Goal: Information Seeking & Learning: Understand process/instructions

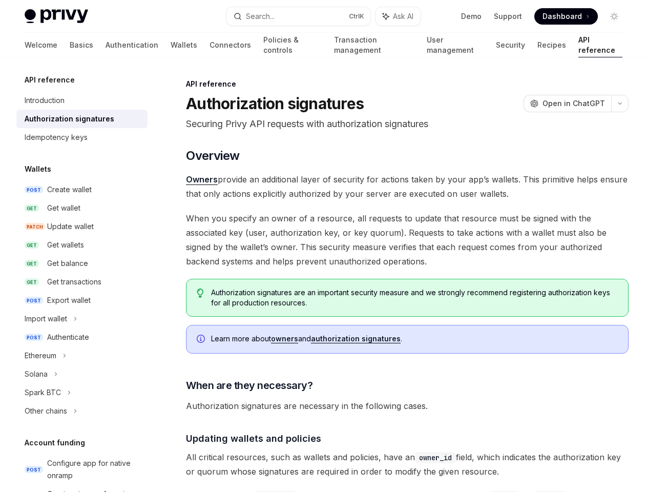
click at [323, 246] on span "When you specify an owner of a resource, all requests to update that resource m…" at bounding box center [407, 239] width 442 height 57
click at [298, 16] on button "Search... Ctrl K" at bounding box center [297, 16] width 143 height 18
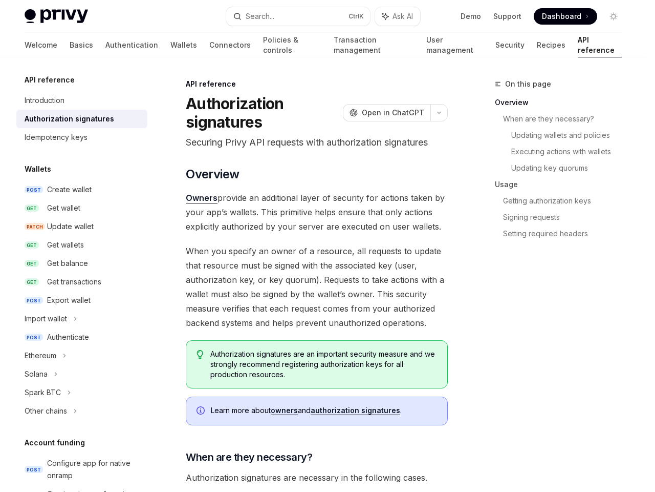
click at [398, 16] on div at bounding box center [327, 246] width 655 height 492
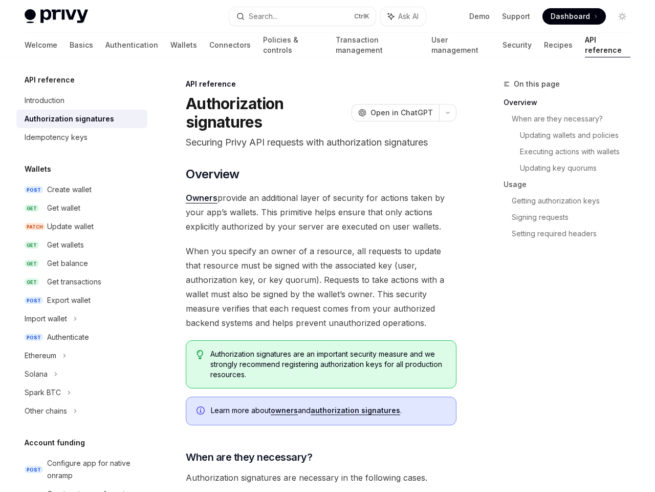
click at [614, 16] on div at bounding box center [327, 246] width 655 height 492
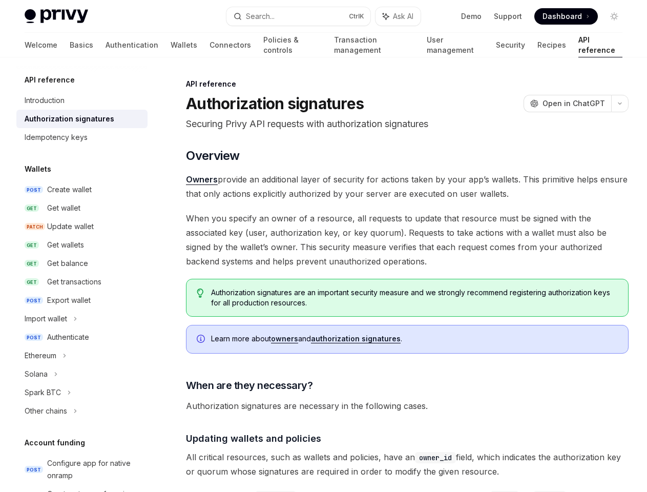
click at [77, 318] on icon at bounding box center [75, 318] width 4 height 12
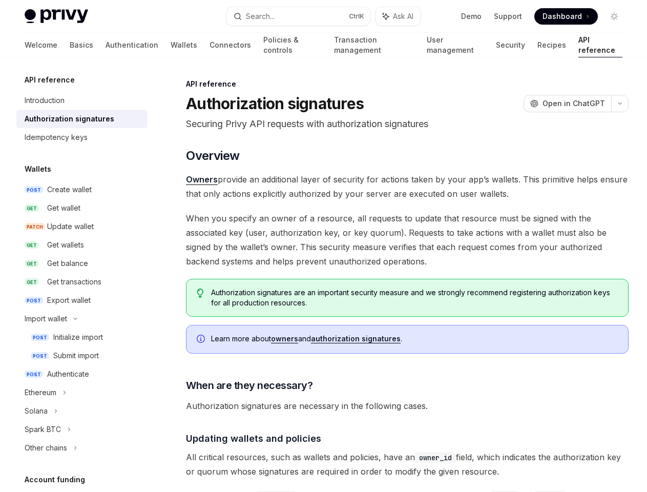
click at [77, 355] on div "Submit import" at bounding box center [76, 355] width 46 height 12
click at [77, 374] on div "Authenticate" at bounding box center [68, 374] width 42 height 12
type textarea "*"
